Goal: Task Accomplishment & Management: Complete application form

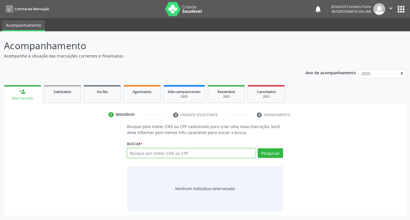
click at [143, 152] on input "text" at bounding box center [191, 153] width 129 height 10
click at [187, 152] on input "text" at bounding box center [191, 153] width 129 height 10
click at [145, 95] on link "Agendados" at bounding box center [141, 94] width 37 height 18
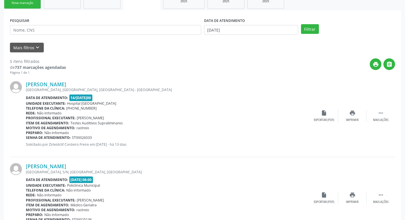
scroll to position [85, 0]
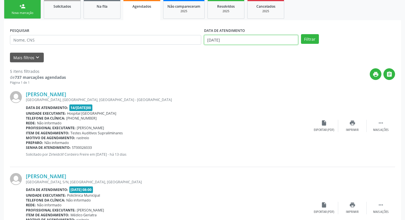
click at [247, 40] on input "[DATE]" at bounding box center [251, 40] width 94 height 10
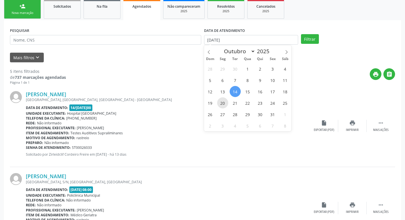
click at [223, 103] on span "20" at bounding box center [222, 102] width 11 height 11
type input "[DATE]"
click at [223, 102] on span "20" at bounding box center [222, 102] width 11 height 11
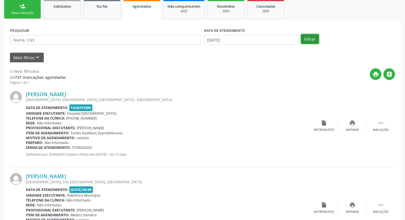
click at [306, 43] on button "Filtrar" at bounding box center [310, 39] width 18 height 10
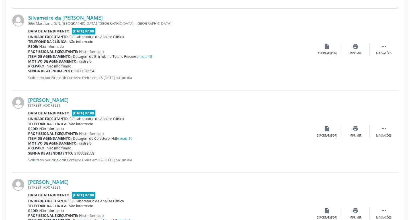
scroll to position [256, 0]
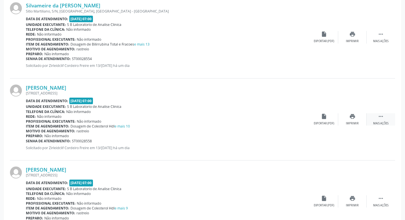
click at [382, 118] on icon "" at bounding box center [381, 116] width 6 height 6
click at [322, 117] on icon "cancel" at bounding box center [324, 116] width 6 height 6
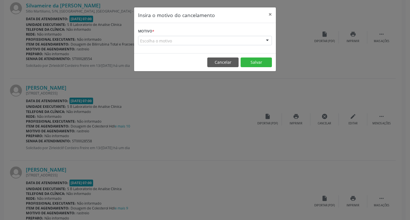
click at [150, 41] on div "Escolha o motivo" at bounding box center [205, 41] width 134 height 10
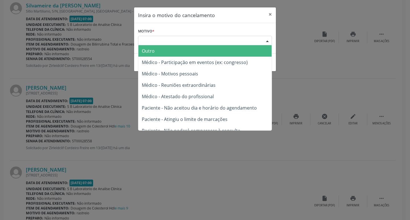
click at [152, 48] on span "Outro" at bounding box center [148, 51] width 13 height 6
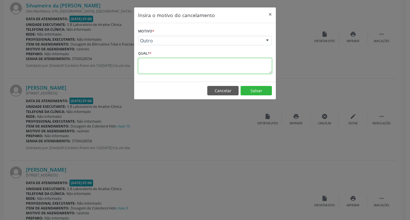
click at [152, 61] on textarea at bounding box center [205, 66] width 134 height 16
type textarea "a"
type textarea "ACS DE ATESTADO"
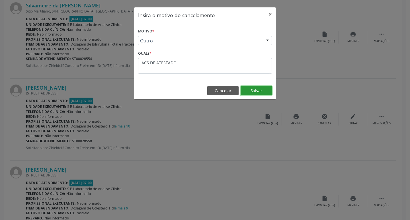
click at [257, 91] on button "Salvar" at bounding box center [255, 91] width 31 height 10
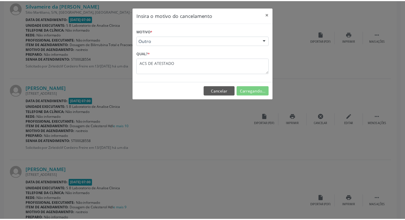
scroll to position [0, 0]
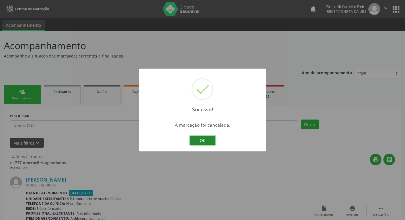
click at [204, 142] on button "OK" at bounding box center [203, 141] width 26 height 10
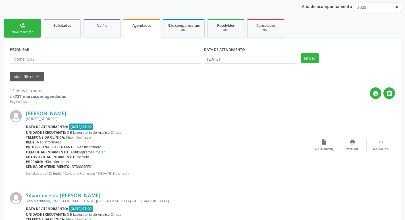
scroll to position [57, 0]
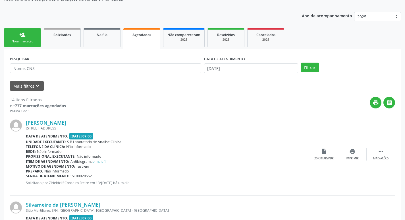
drag, startPoint x: 278, startPoint y: 40, endPoint x: 267, endPoint y: 39, distance: 10.9
click at [278, 40] on div "2025" at bounding box center [266, 40] width 28 height 4
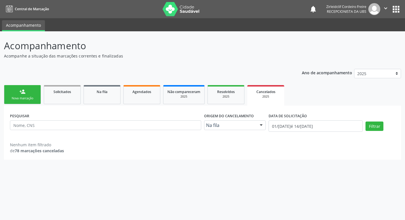
scroll to position [0, 0]
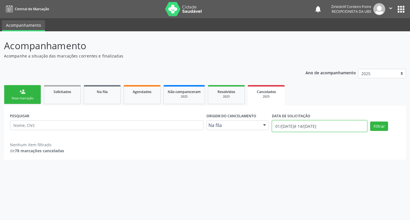
click at [342, 125] on input "01/[DATE]é 14/[DATE]" at bounding box center [319, 125] width 95 height 11
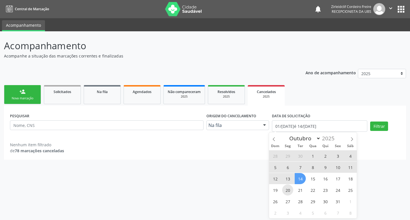
click at [288, 192] on span "20" at bounding box center [287, 189] width 11 height 11
type input "[DATE]"
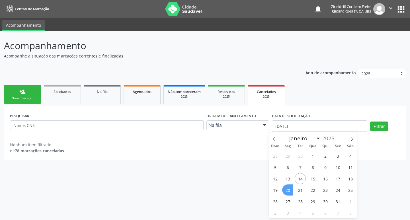
click at [287, 191] on span "20" at bounding box center [287, 189] width 11 height 11
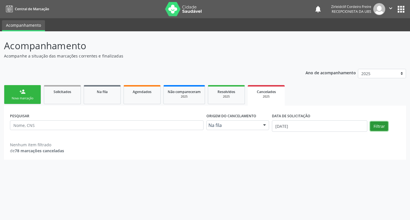
click at [382, 127] on button "Filtrar" at bounding box center [379, 126] width 18 height 10
click at [281, 127] on input "[DATE]" at bounding box center [319, 125] width 95 height 11
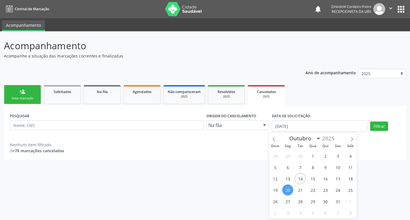
click at [284, 189] on span "20" at bounding box center [287, 189] width 11 height 11
type input "[DATE]"
click at [285, 191] on span "20" at bounding box center [287, 189] width 11 height 11
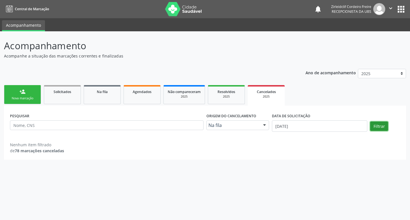
click at [374, 123] on button "Filtrar" at bounding box center [379, 126] width 18 height 10
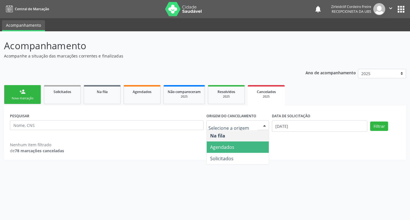
click at [171, 148] on div "Nenhum item filtrado de 78 marcações canceladas" at bounding box center [205, 148] width 390 height 12
click at [264, 125] on div at bounding box center [264, 126] width 9 height 10
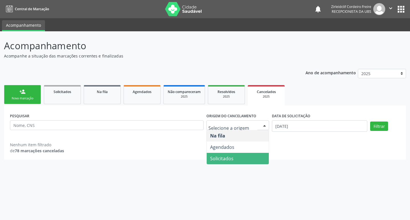
click at [178, 166] on div "Acompanhamento Acompanhe a situação das marcações correntes e finalizadas Relat…" at bounding box center [205, 125] width 410 height 189
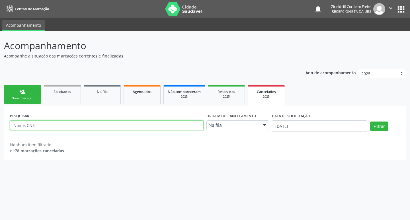
click at [39, 127] on input "text" at bounding box center [106, 125] width 193 height 10
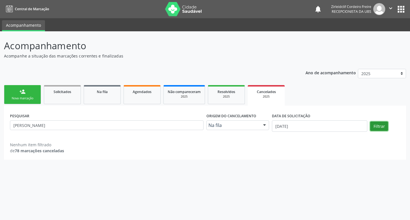
click at [382, 126] on button "Filtrar" at bounding box center [379, 126] width 18 height 10
click at [379, 125] on button "Filtrar" at bounding box center [379, 126] width 18 height 10
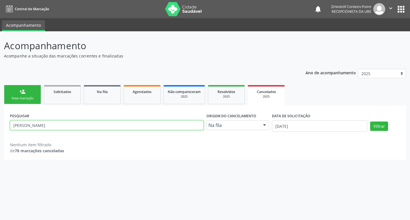
click at [98, 127] on input "[PERSON_NAME]" at bounding box center [106, 125] width 193 height 10
type input "M"
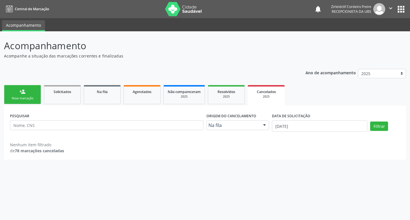
click at [34, 91] on link "person_add Nova marcação" at bounding box center [22, 94] width 37 height 19
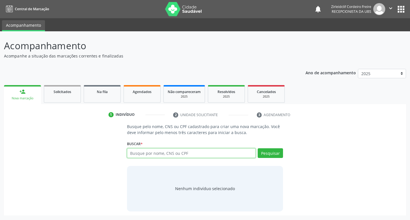
click at [172, 154] on input "text" at bounding box center [191, 153] width 129 height 10
click at [152, 155] on input "text" at bounding box center [191, 153] width 129 height 10
type input "704702780706032"
click at [266, 155] on button "Pesquisar" at bounding box center [269, 153] width 25 height 10
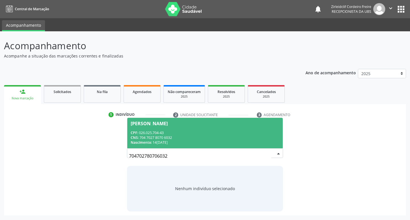
click at [203, 130] on div "CPF: 026.025.704-43" at bounding box center [205, 132] width 149 height 5
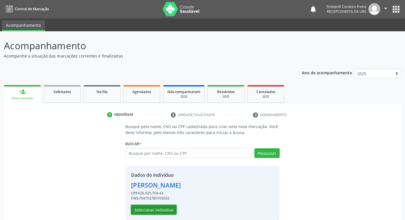
click at [153, 208] on button "Selecionar indivíduo" at bounding box center [154, 210] width 46 height 10
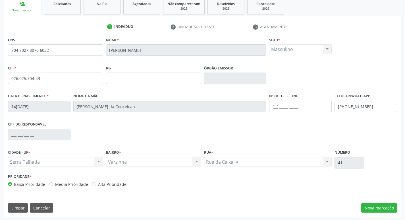
scroll to position [88, 0]
click at [371, 208] on button "Nova marcação" at bounding box center [380, 208] width 36 height 10
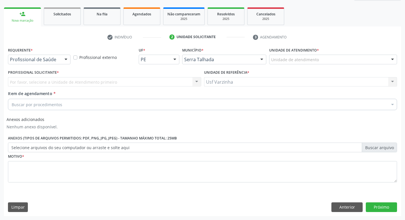
click at [64, 60] on div at bounding box center [66, 60] width 9 height 10
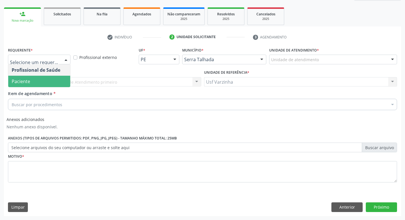
click at [55, 80] on span "Paciente" at bounding box center [39, 81] width 62 height 11
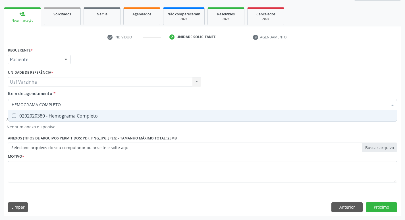
type input "HEMOGRAMA COMPLETO"
drag, startPoint x: 28, startPoint y: 119, endPoint x: 53, endPoint y: 109, distance: 27.1
click at [29, 119] on span "0202020380 - Hemograma Completo" at bounding box center [202, 115] width 389 height 11
checkbox Completo "true"
click at [64, 105] on input "HEMOGRAMA COMPLETO" at bounding box center [200, 104] width 376 height 11
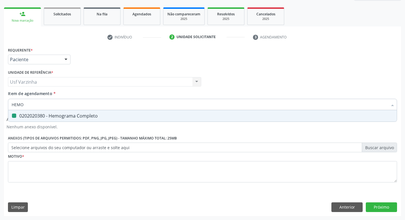
type input "HEM"
checkbox Completo "false"
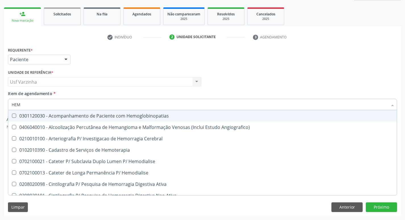
type input "HE"
checkbox Completo "false"
checkbox Orgaos "true"
type input "H"
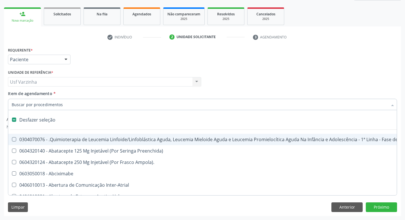
checkbox Quadril "false"
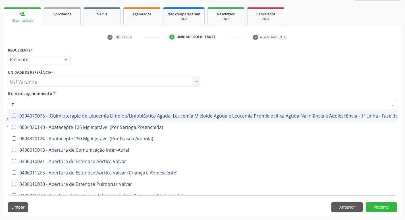
type input "TS"
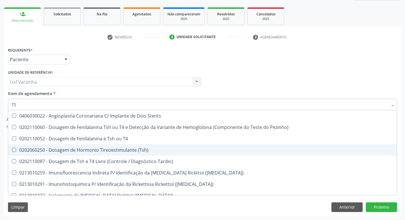
click at [102, 152] on div "0202060250 - Dosagem de Hormonio Tireoestimulante (Tsh)" at bounding box center [203, 150] width 382 height 5
checkbox \(Tsh\) "true"
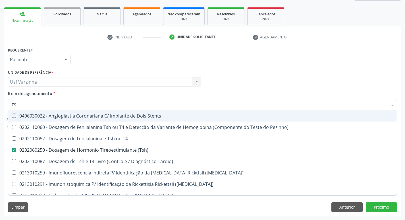
click at [17, 104] on input "TS" at bounding box center [200, 104] width 376 height 11
type input "T"
checkbox \(Tsh\) "false"
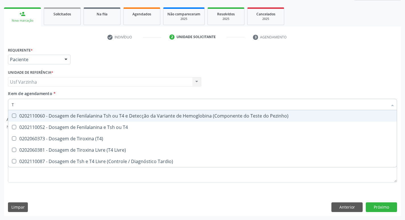
type input "T4"
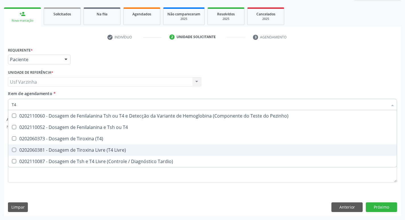
click at [72, 152] on div "0202060381 - Dosagem de Tiroxina Livre (T4 Livre)" at bounding box center [203, 150] width 382 height 5
checkbox Livre\) "true"
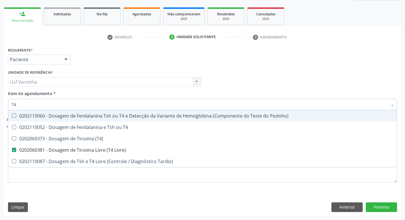
click at [21, 107] on input "T4" at bounding box center [200, 104] width 376 height 11
type input "T"
checkbox Livre\) "false"
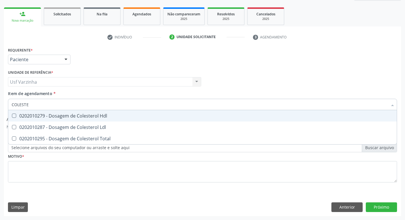
type input "COLESTER"
click at [68, 118] on div "0202010279 - Dosagem de Colesterol Hdl" at bounding box center [203, 116] width 382 height 5
checkbox Hdl "true"
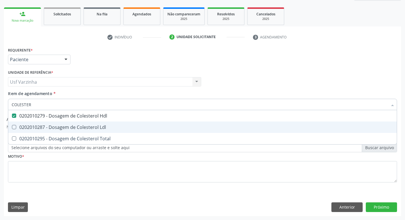
click at [64, 129] on div "0202010287 - Dosagem de Colesterol Ldl" at bounding box center [203, 127] width 382 height 5
checkbox Ldl "true"
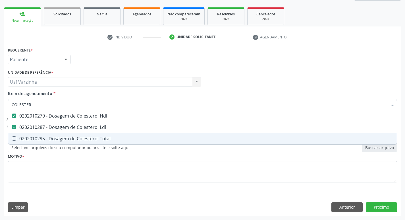
click at [56, 139] on div "0202010295 - Dosagem de Colesterol Total" at bounding box center [203, 138] width 382 height 5
checkbox Total "true"
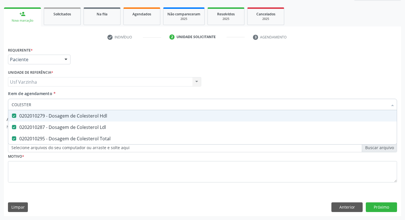
click at [33, 105] on input "COLESTER" at bounding box center [200, 104] width 376 height 11
type input "C"
checkbox Hdl "false"
checkbox Ldl "false"
checkbox Total "false"
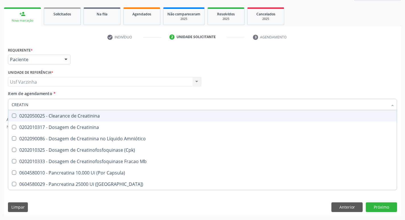
type input "CREATINI"
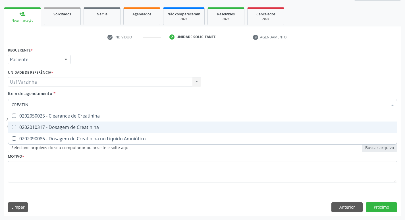
drag, startPoint x: 57, startPoint y: 131, endPoint x: 39, endPoint y: 114, distance: 25.0
click at [56, 130] on span "0202010317 - Dosagem de Creatinina" at bounding box center [202, 126] width 389 height 11
checkbox Creatinina "true"
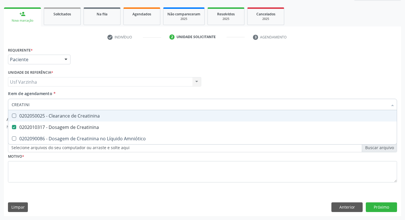
click at [30, 105] on input "CREATINI" at bounding box center [200, 104] width 376 height 11
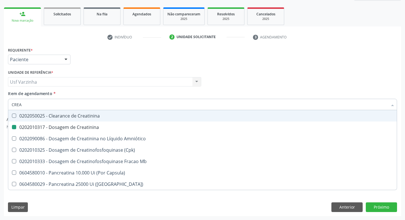
type input "CRE"
checkbox Creatinina "false"
checkbox \(Cpk\) "false"
checkbox Capsula\) "false"
type input "C"
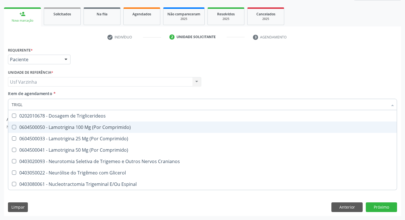
type input "TRIGLI"
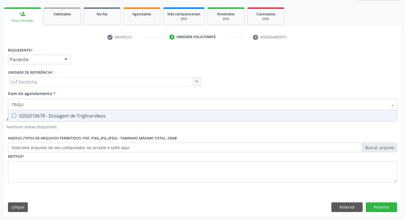
click at [59, 118] on div "0202010678 - Dosagem de Triglicerideos" at bounding box center [203, 116] width 382 height 5
checkbox Triglicerideos "true"
click at [28, 103] on input "TRIGLI" at bounding box center [200, 104] width 376 height 11
type input "T"
checkbox Triglicerideos "false"
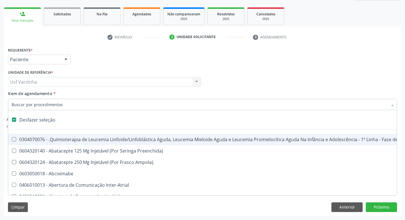
type input "U"
checkbox Ml\) "true"
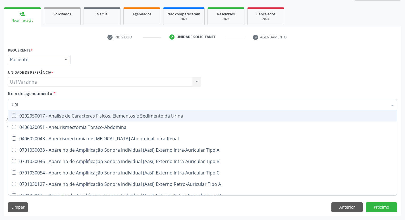
type input "URIN"
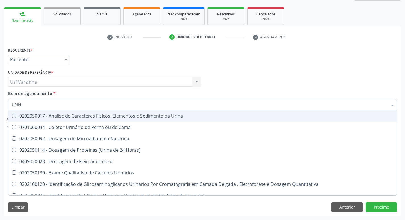
drag, startPoint x: 15, startPoint y: 115, endPoint x: 26, endPoint y: 109, distance: 12.5
click at [17, 114] on div "0202050017 - Analise de Caracteres Fisicos, Elementos e Sedimento da Urina" at bounding box center [203, 116] width 382 height 5
checkbox Urina "true"
click at [31, 104] on input "URIN" at bounding box center [200, 104] width 376 height 11
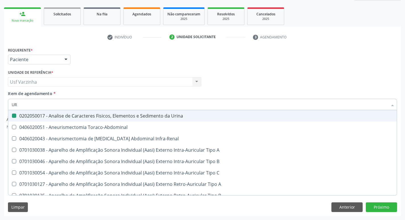
type input "U"
checkbox Urina "false"
checkbox Cônica "false"
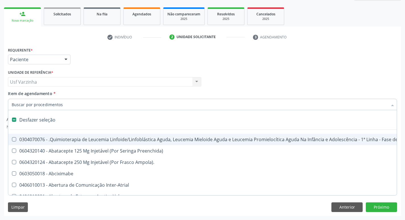
type input "G"
checkbox Urina "false"
checkbox Doses\) "true"
checkbox Inalante\) "true"
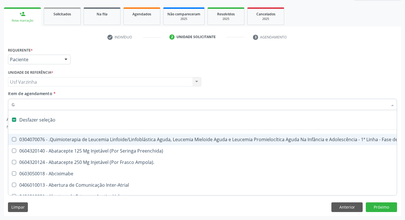
checkbox Bursectomia "true"
checkbox Hemodialise "true"
checkbox Meckel "true"
checkbox Inteiro "true"
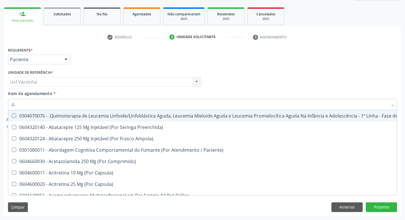
type input "GL"
checkbox Pé "true"
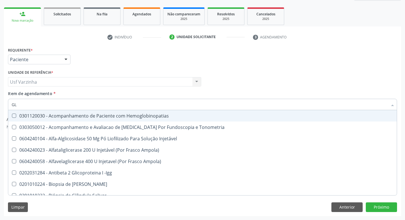
type input "GLI"
checkbox Glomerular "true"
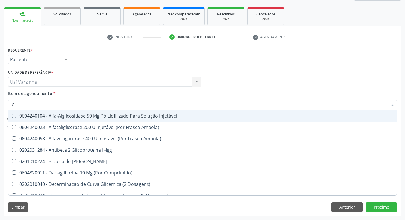
type input "GLIC"
checkbox Derrames "true"
checkbox Triglicerideos "false"
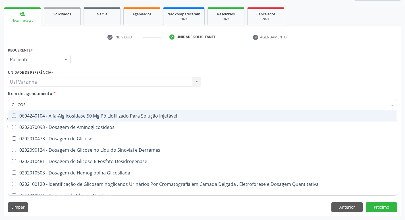
type input "GLICOSE"
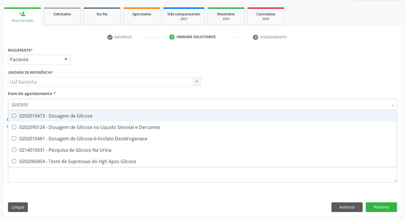
drag, startPoint x: 43, startPoint y: 116, endPoint x: 39, endPoint y: 111, distance: 5.6
click at [42, 115] on div "0202010473 - Dosagem de Glicose" at bounding box center [203, 116] width 382 height 5
checkbox Glicose "true"
click at [34, 102] on input "GLICOSE" at bounding box center [200, 104] width 376 height 11
type input "GLICOS"
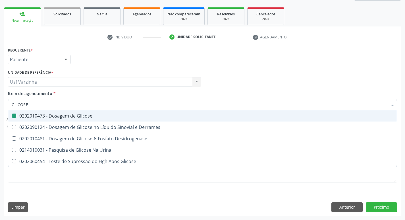
checkbox Glicose "false"
checkbox Desidrogenase "true"
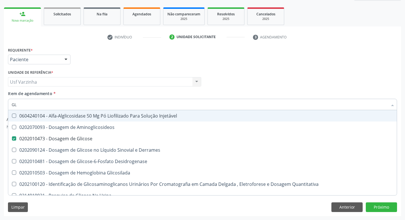
type input "G"
checkbox Glicose "false"
checkbox Glicosilada "false"
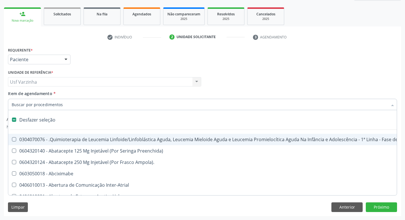
type input "U"
checkbox Ml\) "true"
checkbox Urina "false"
checkbox Ml\) "true"
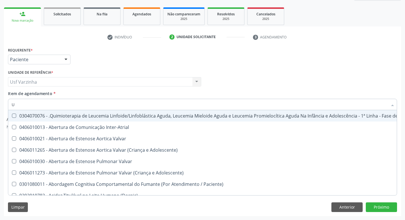
type input "UR"
checkbox Diálise "true"
checkbox Urina "false"
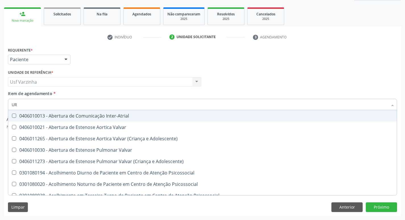
type input "URE"
checkbox Urina "false"
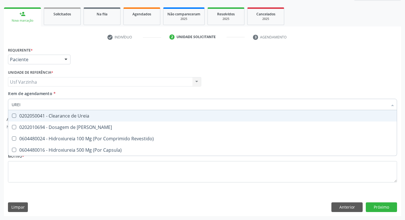
type input "UREIA"
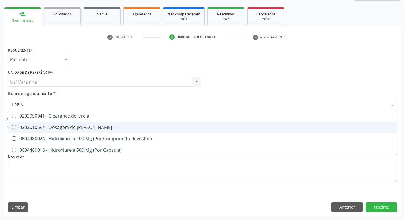
click at [35, 127] on div "0202010694 - Dosagem de [PERSON_NAME]" at bounding box center [203, 127] width 382 height 5
checkbox Ureia "true"
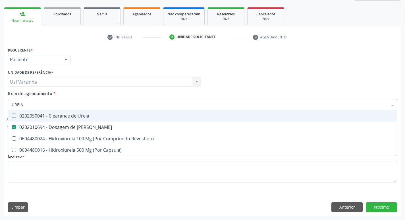
click at [27, 104] on input "UREIA" at bounding box center [200, 104] width 376 height 11
type input "U"
checkbox Ureia "false"
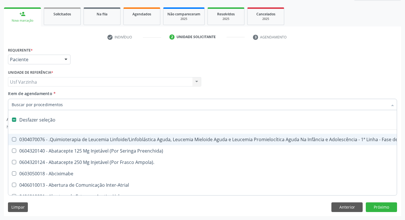
type input "C"
checkbox Punho "true"
checkbox Urina "false"
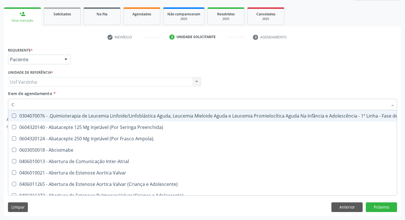
type input "CO"
checkbox Injetável "true"
checkbox Urina "false"
checkbox Odontopediatra "true"
checkbox Ortodontista "true"
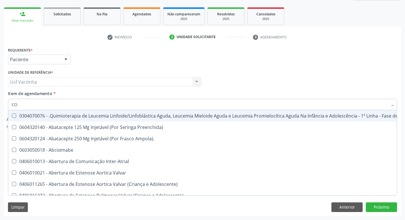
checkbox Bucal "true"
checkbox Tempo "true"
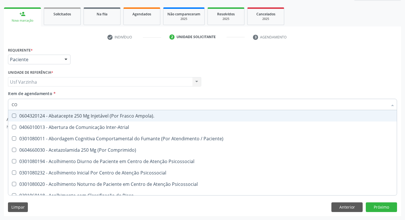
type input "COL"
checkbox Oncologia "true"
checkbox Agua "true"
checkbox Urina "false"
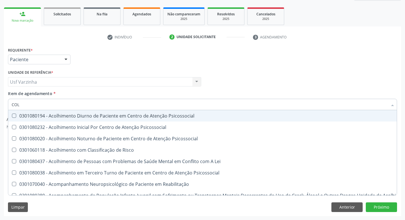
type input "COLE"
checkbox Utero "true"
checkbox Coletiva "true"
checkbox Oncologia "true"
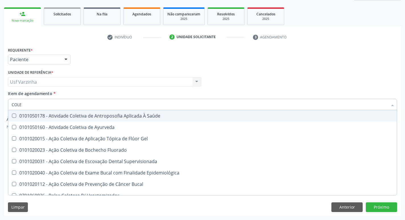
type input "COLES"
checkbox Saúde "true"
checkbox Ayurveda "true"
checkbox Gel "true"
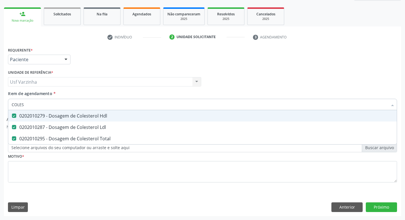
type input "COLE"
checkbox Hdl "false"
checkbox Ldl "false"
checkbox Total "false"
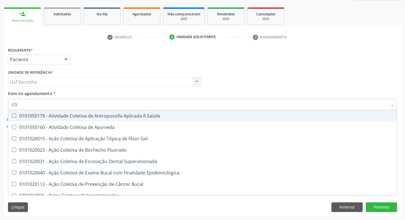
type input "C"
checkbox Hdl "false"
checkbox Ldl "false"
checkbox Total "false"
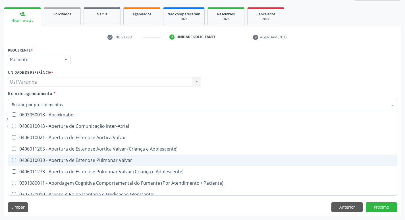
scroll to position [85, 0]
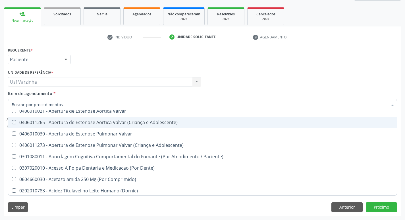
click at [65, 58] on div at bounding box center [66, 60] width 9 height 10
checkbox Preenchida\) "true"
checkbox Ampola\)\ "true"
checkbox Abciximabe "true"
checkbox Inter-Atrial "true"
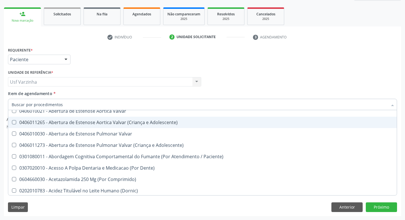
checkbox Valvar "true"
checkbox Adolescente\) "true"
checkbox Valvar "true"
checkbox Adolescente\) "true"
checkbox Paciente\) "true"
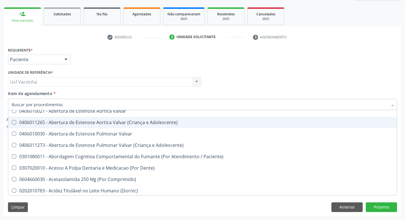
checkbox Dente\) "true"
checkbox Comprimido\) "true"
checkbox Urina "false"
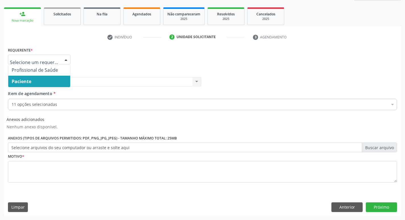
scroll to position [0, 0]
click at [44, 78] on span "Paciente" at bounding box center [39, 81] width 62 height 11
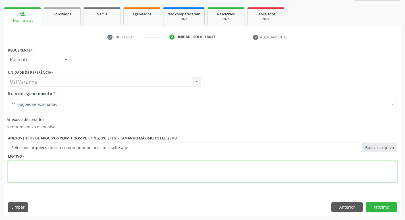
click at [19, 170] on textarea at bounding box center [202, 172] width 389 height 22
type textarea "RASTREIO"
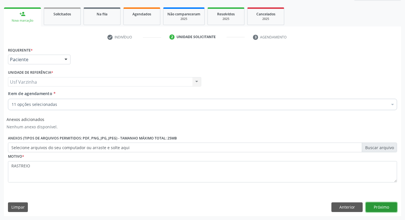
click at [372, 210] on button "Próximo" at bounding box center [381, 207] width 31 height 10
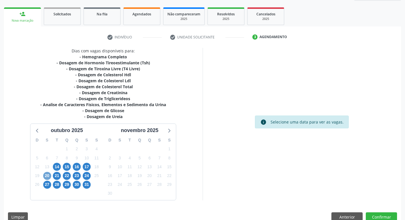
click at [46, 177] on span "20" at bounding box center [47, 176] width 8 height 8
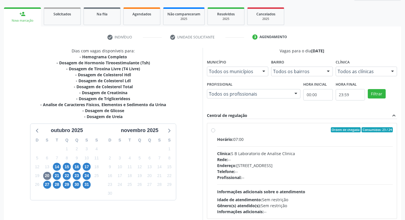
click at [217, 129] on label "Ordem de chegada Consumidos: 23 / 24 Horário: 07:00 Clínica: S B Laboratorio de…" at bounding box center [305, 170] width 176 height 87
click at [213, 129] on input "Ordem de chegada Consumidos: 23 / 24 Horário: 07:00 Clínica: S B Laboratorio de…" at bounding box center [213, 129] width 4 height 5
radio input "true"
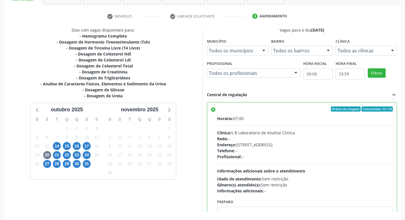
scroll to position [120, 0]
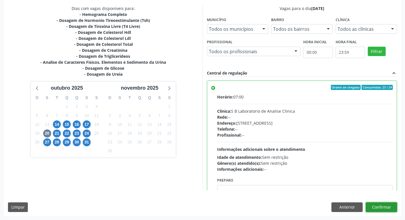
click at [381, 206] on button "Confirmar" at bounding box center [381, 207] width 31 height 10
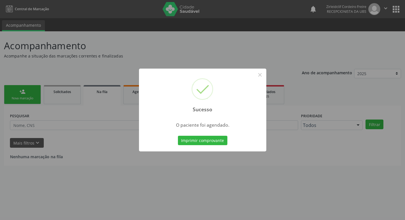
scroll to position [0, 0]
click at [263, 73] on button "×" at bounding box center [262, 75] width 10 height 10
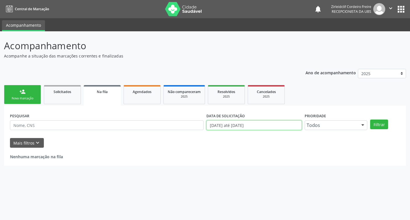
click at [259, 128] on input "[DATE] até [DATE]" at bounding box center [253, 125] width 95 height 10
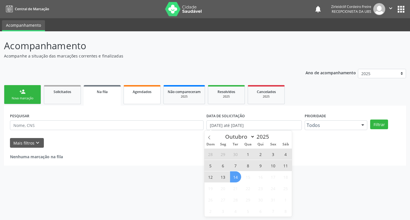
click at [126, 97] on link "Agendados" at bounding box center [141, 94] width 37 height 19
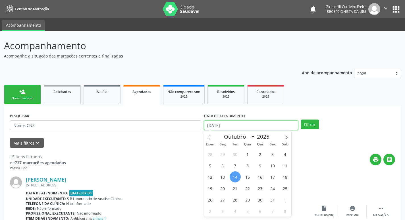
click at [235, 126] on input "[DATE]" at bounding box center [251, 125] width 94 height 10
click at [222, 189] on span "20" at bounding box center [222, 188] width 11 height 11
type input "[DATE]"
click at [222, 189] on span "20" at bounding box center [222, 188] width 11 height 11
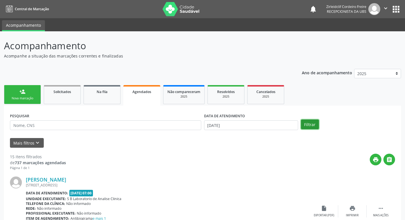
click at [313, 125] on button "Filtrar" at bounding box center [310, 124] width 18 height 10
click at [32, 95] on link "person_add Nova marcação" at bounding box center [22, 94] width 37 height 19
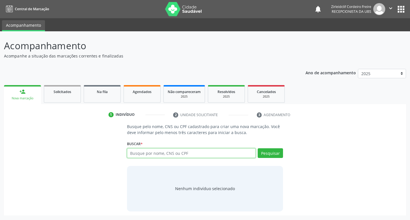
click at [157, 152] on input "text" at bounding box center [191, 153] width 129 height 10
type input "IOLANDA DE LIMA SILVA"
click at [275, 155] on button "Pesquisar" at bounding box center [269, 153] width 25 height 10
type input "IOLANDA DE LIMA SILVA"
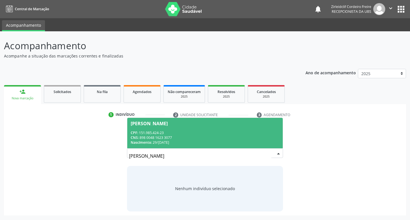
click at [192, 140] on div "Nascimento: 29/07/2006" at bounding box center [205, 142] width 149 height 5
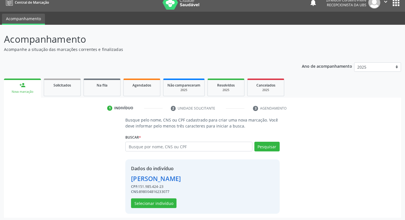
scroll to position [8, 0]
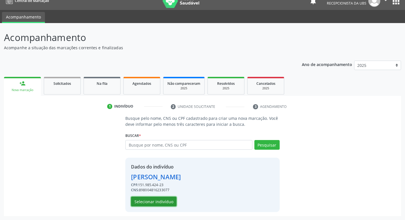
click at [164, 204] on button "Selecionar indivíduo" at bounding box center [154, 202] width 46 height 10
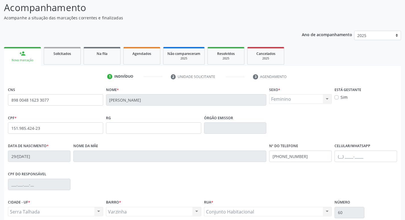
scroll to position [88, 0]
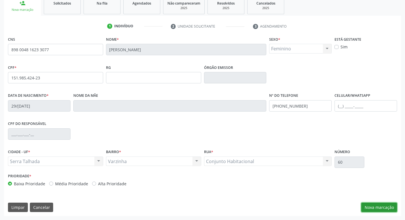
click at [391, 205] on button "Nova marcação" at bounding box center [380, 208] width 36 height 10
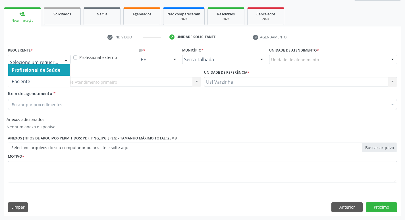
click at [63, 59] on div at bounding box center [66, 60] width 9 height 10
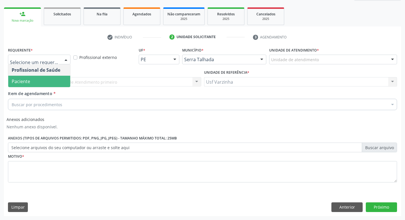
click at [48, 79] on span "Paciente" at bounding box center [39, 81] width 62 height 11
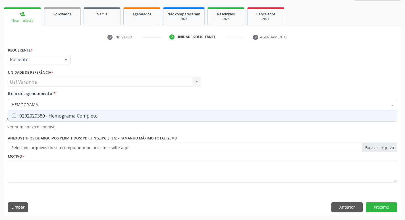
type input "HEMOGRAMA"
click at [101, 118] on span "0202020380 - Hemograma Completo" at bounding box center [202, 115] width 389 height 11
checkbox Completo "true"
click at [46, 107] on input "HEMOGRAMA" at bounding box center [200, 104] width 376 height 11
type input "HEMOG"
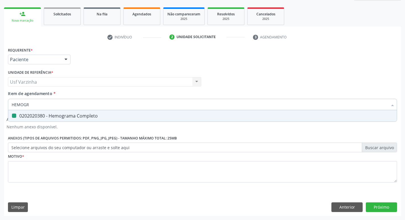
checkbox Completo "false"
type input "H"
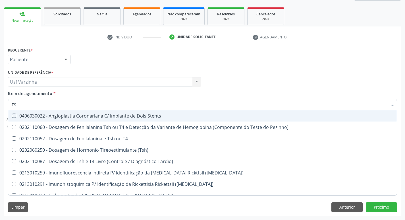
type input "TSH"
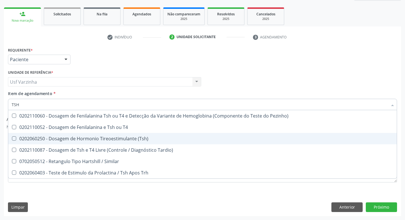
click at [83, 140] on div "0202060250 - Dosagem de Hormonio Tireoestimulante (Tsh)" at bounding box center [203, 138] width 382 height 5
checkbox \(Tsh\) "true"
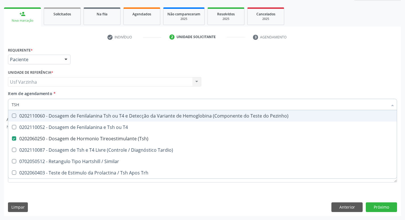
click at [22, 102] on input "TSH" at bounding box center [200, 104] width 376 height 11
type input "TS"
checkbox \(Tsh\) "false"
checkbox Tardio\) "true"
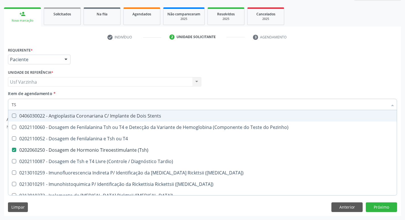
type input "T"
checkbox \(Tsh\) "false"
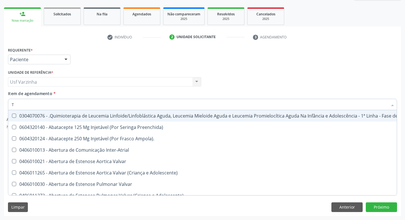
type input "T4"
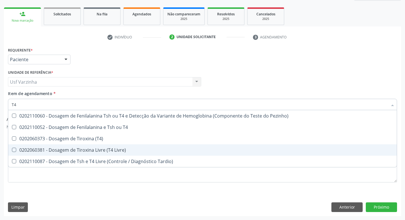
click at [67, 148] on div "0202060381 - Dosagem de Tiroxina Livre (T4 Livre)" at bounding box center [203, 150] width 382 height 5
checkbox Livre\) "true"
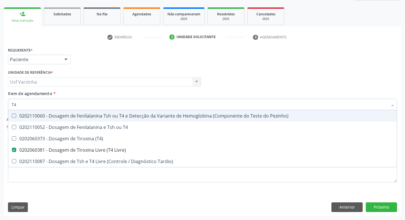
click at [21, 102] on input "T4" at bounding box center [200, 104] width 376 height 11
type input "T"
checkbox Livre\) "false"
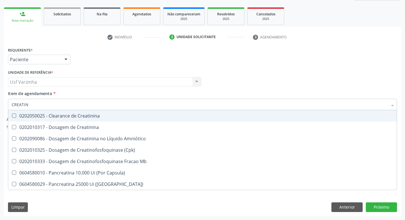
type input "CREATINI"
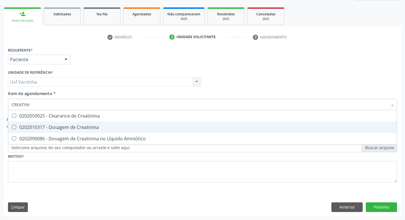
click at [52, 126] on div "0202010317 - Dosagem de Creatinina" at bounding box center [203, 127] width 382 height 5
checkbox Creatinina "true"
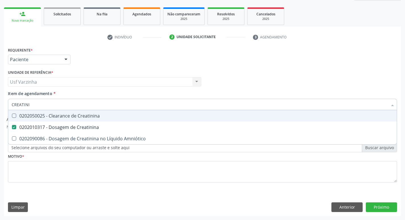
click at [34, 106] on input "CREATINI" at bounding box center [200, 104] width 376 height 11
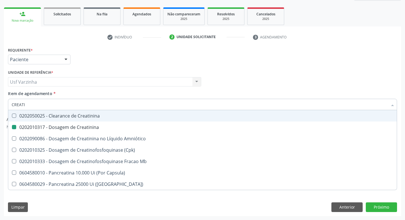
type input "CREAT"
checkbox Creatinina "false"
checkbox \(Cpk\) "true"
type input "CRE"
checkbox \(Cpk\) "false"
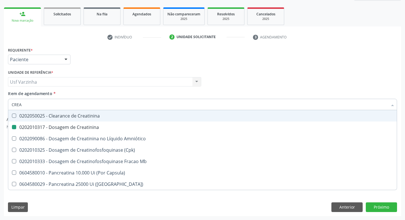
checkbox Capsula\) "false"
type input "C"
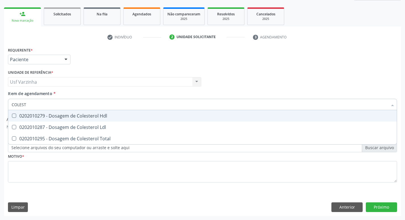
type input "COLESTE"
click at [40, 116] on div "0202010279 - Dosagem de Colesterol Hdl" at bounding box center [203, 116] width 382 height 5
checkbox Hdl "true"
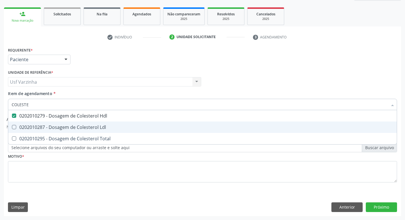
drag, startPoint x: 34, startPoint y: 123, endPoint x: 30, endPoint y: 131, distance: 8.8
click at [33, 124] on span "0202010287 - Dosagem de Colesterol Ldl" at bounding box center [202, 126] width 389 height 11
checkbox Ldl "true"
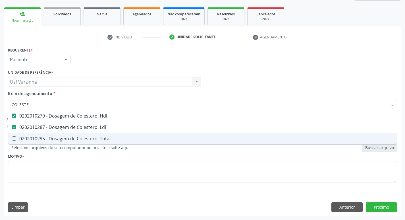
click at [30, 138] on div "0202010295 - Dosagem de Colesterol Total" at bounding box center [203, 138] width 382 height 5
checkbox Total "true"
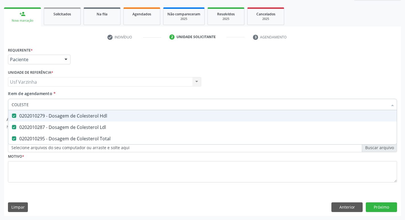
click at [37, 105] on input "COLESTE" at bounding box center [200, 104] width 376 height 11
type input "C"
checkbox Hdl "false"
checkbox Ldl "false"
checkbox Total "false"
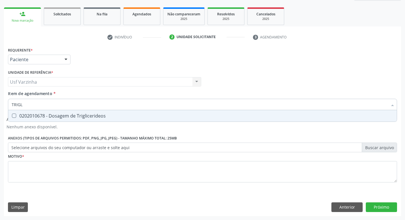
type input "TRIGLI"
click at [40, 118] on div "0202010678 - Dosagem de Triglicerideos" at bounding box center [203, 116] width 382 height 5
checkbox Triglicerideos "true"
click at [28, 103] on input "TRIGLI" at bounding box center [200, 104] width 376 height 11
type input "T"
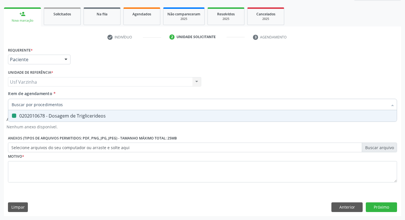
checkbox Triglicerideos "false"
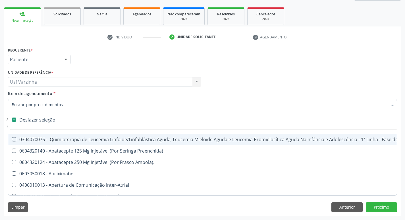
type input "G"
checkbox Doses\) "true"
checkbox Inalante\) "true"
checkbox Bursectomia "true"
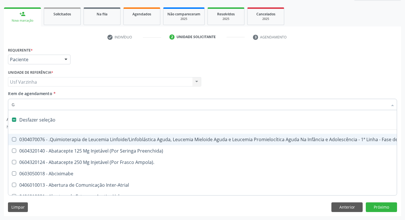
checkbox Hemodialise "true"
checkbox Meckel "true"
checkbox Inteiro "true"
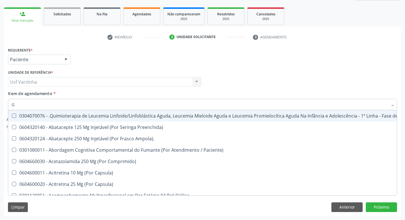
type input "GL"
checkbox Pé "true"
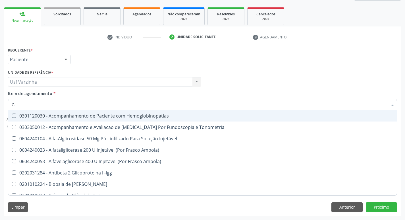
type input "GLI"
checkbox Glomerular "true"
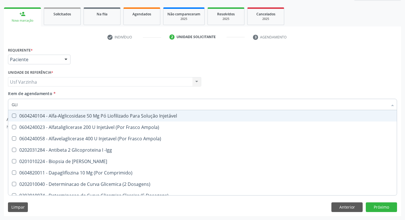
type input "GLIC"
checkbox Derrames "true"
checkbox Triglicerideos "false"
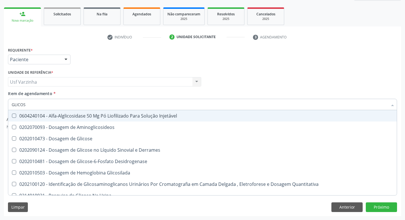
type input "GLICOSE"
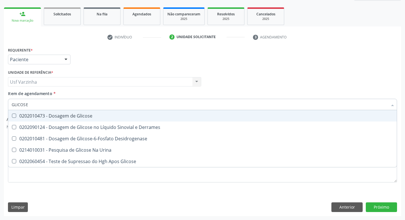
click at [34, 120] on span "0202010473 - Dosagem de Glicose" at bounding box center [202, 115] width 389 height 11
checkbox Glicose "true"
click at [33, 106] on input "GLICOSE" at bounding box center [200, 104] width 376 height 11
type input "GLICOS"
checkbox Glicose "false"
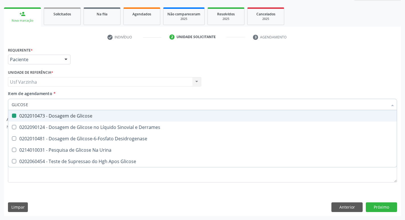
checkbox Desidrogenase "true"
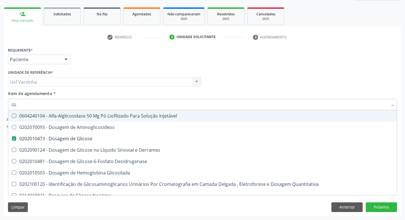
type input "G"
checkbox Glicose "false"
checkbox Glicosilada "false"
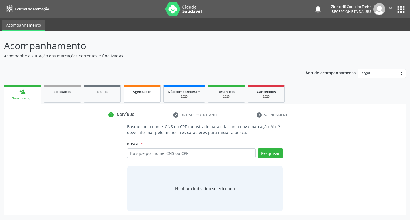
click at [138, 96] on link "Agendados" at bounding box center [141, 94] width 37 height 18
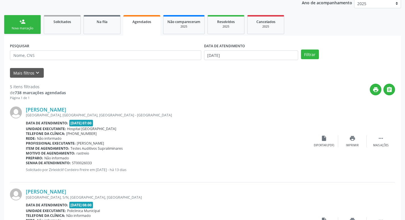
scroll to position [85, 0]
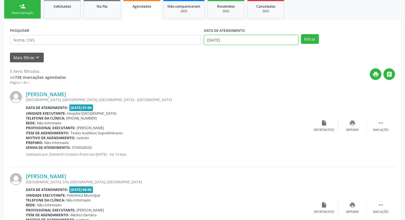
click at [250, 42] on input "[DATE]" at bounding box center [251, 40] width 94 height 10
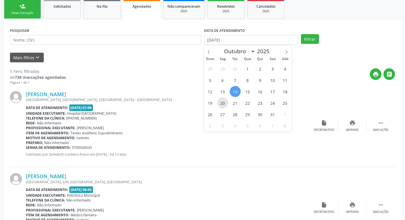
click at [224, 104] on span "20" at bounding box center [222, 102] width 11 height 11
type input "20/10/2025"
click at [224, 104] on span "20" at bounding box center [222, 102] width 11 height 11
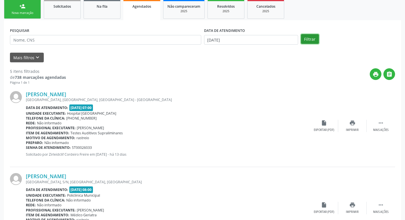
click at [304, 41] on button "Filtrar" at bounding box center [310, 39] width 18 height 10
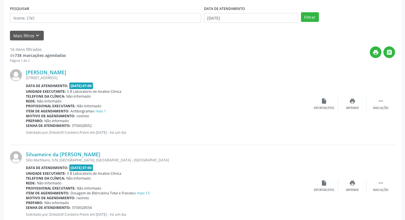
scroll to position [114, 0]
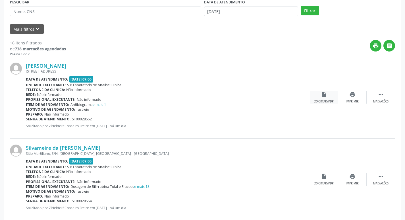
click at [324, 93] on icon "insert_drive_file" at bounding box center [324, 94] width 6 height 6
click at [321, 98] on icon "insert_drive_file" at bounding box center [324, 94] width 6 height 6
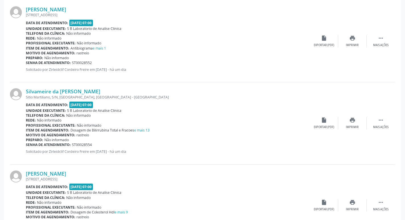
scroll to position [171, 0]
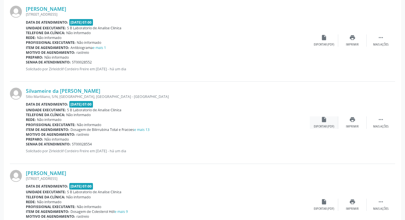
click at [326, 122] on icon "insert_drive_file" at bounding box center [324, 119] width 6 height 6
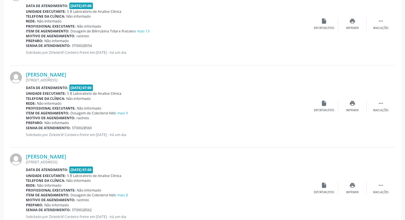
scroll to position [285, 0]
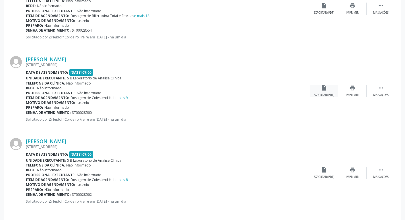
click at [332, 92] on div "insert_drive_file Exportar (PDF)" at bounding box center [324, 91] width 28 height 12
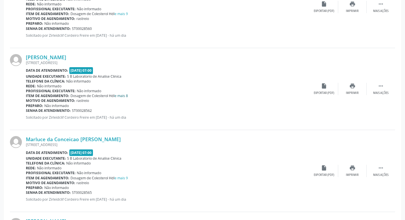
scroll to position [370, 0]
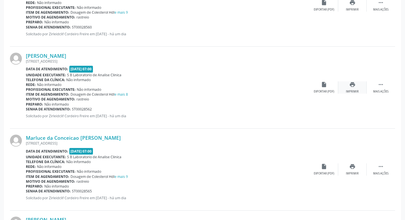
click at [351, 88] on div "print Imprimir" at bounding box center [353, 87] width 28 height 12
click at [323, 88] on div "insert_drive_file Exportar (PDF)" at bounding box center [324, 87] width 28 height 12
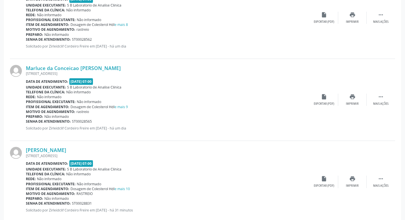
scroll to position [455, 0]
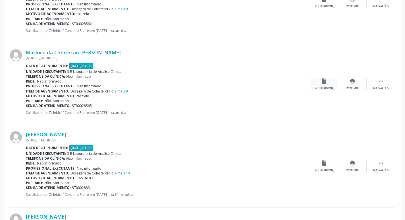
click at [326, 86] on div "Exportar (PDF)" at bounding box center [324, 88] width 20 height 4
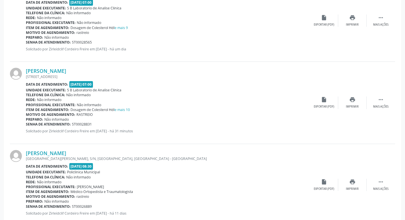
scroll to position [541, 0]
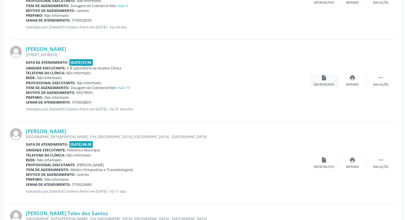
click at [321, 79] on div "insert_drive_file Exportar (PDF)" at bounding box center [324, 81] width 28 height 12
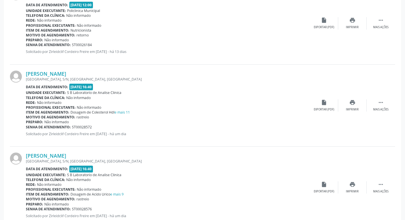
scroll to position [939, 0]
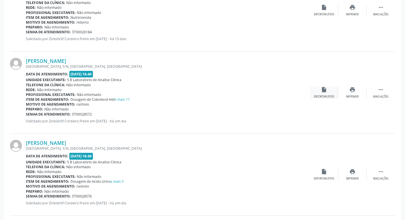
click at [326, 93] on div "insert_drive_file Exportar (PDF)" at bounding box center [324, 92] width 28 height 12
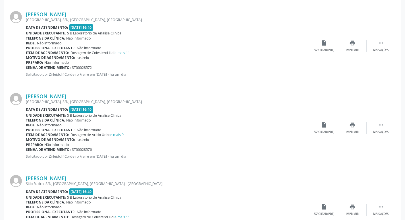
scroll to position [996, 0]
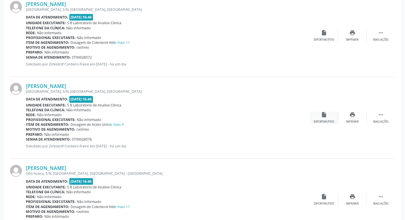
click at [325, 119] on div "insert_drive_file Exportar (PDF)" at bounding box center [324, 118] width 28 height 12
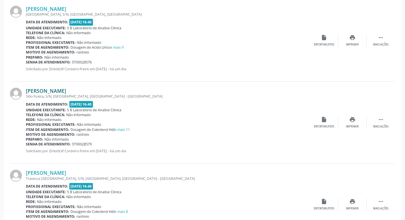
scroll to position [1081, 0]
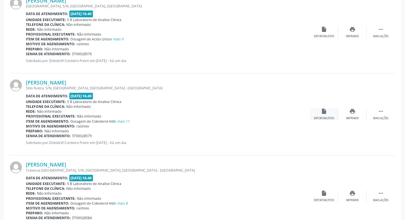
click at [320, 117] on div "Exportar (PDF)" at bounding box center [324, 118] width 20 height 4
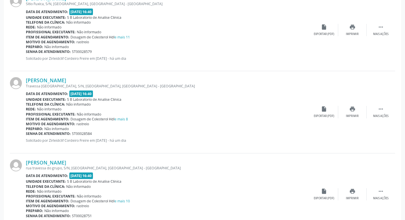
scroll to position [1166, 0]
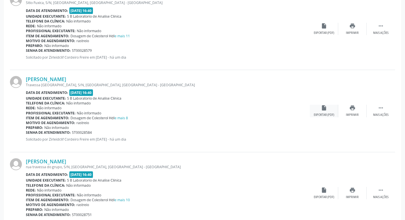
click at [327, 111] on div "insert_drive_file Exportar (PDF)" at bounding box center [324, 111] width 28 height 12
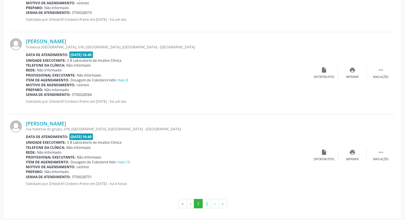
scroll to position [1207, 0]
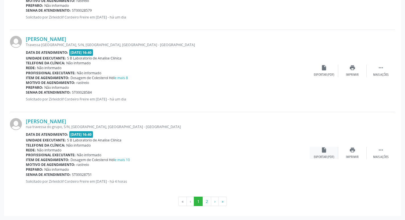
click at [324, 153] on div "insert_drive_file Exportar (PDF)" at bounding box center [324, 153] width 28 height 12
click at [204, 202] on button "2" at bounding box center [207, 202] width 9 height 10
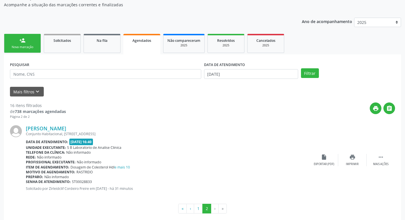
scroll to position [59, 0]
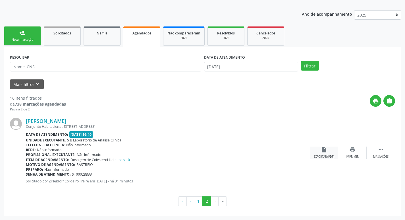
click at [321, 151] on icon "insert_drive_file" at bounding box center [324, 150] width 6 height 6
